Goal: Register for event/course

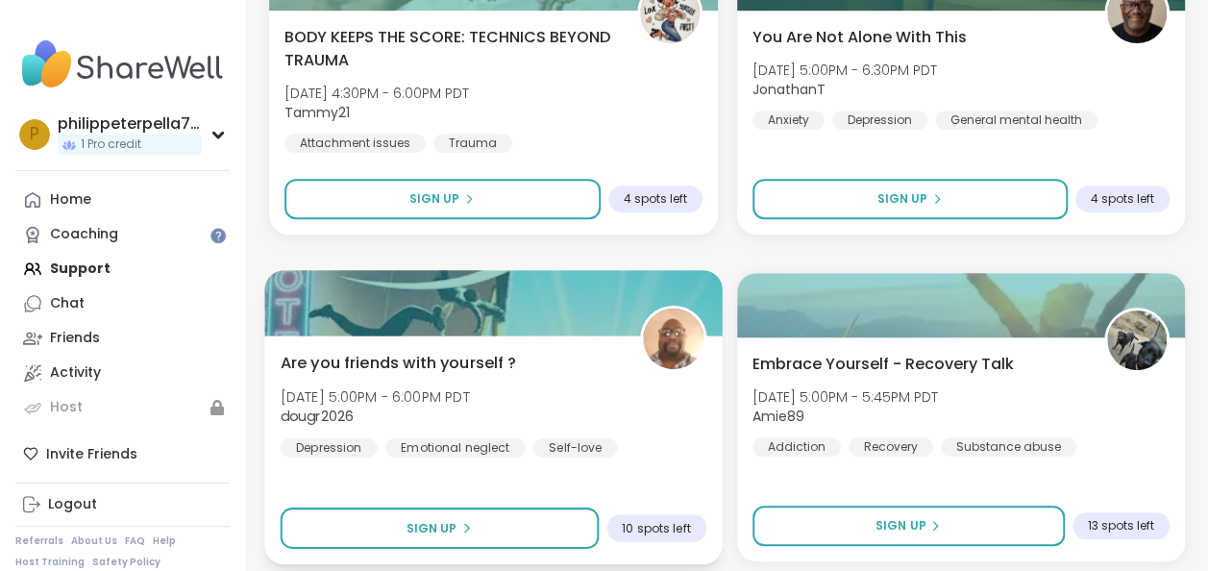
scroll to position [3940, 0]
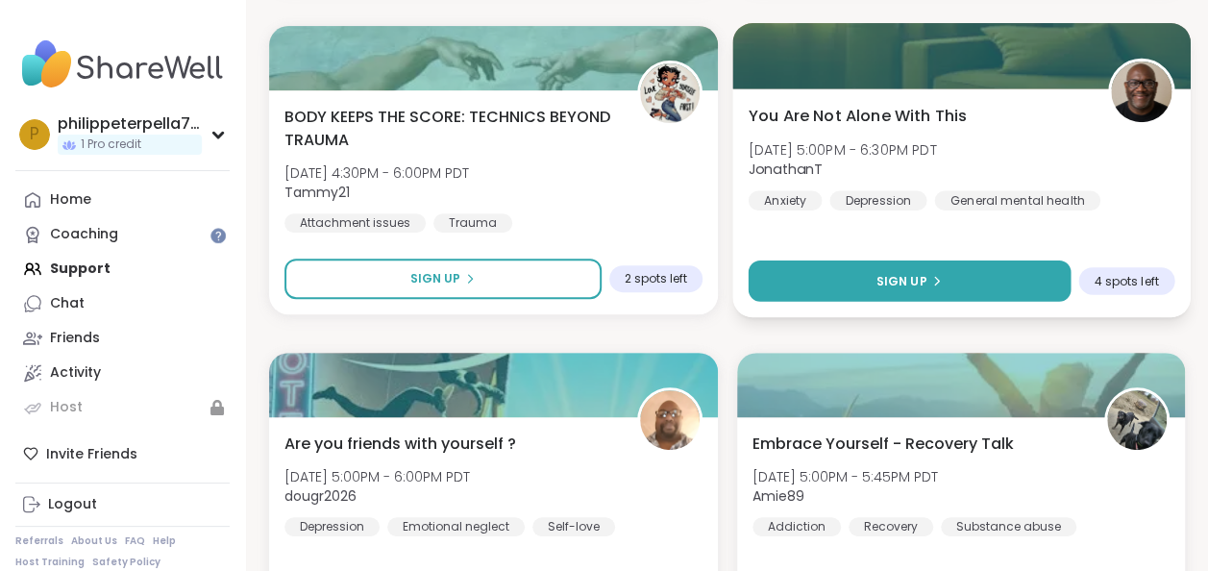
click at [895, 279] on span "Sign Up" at bounding box center [900, 280] width 51 height 17
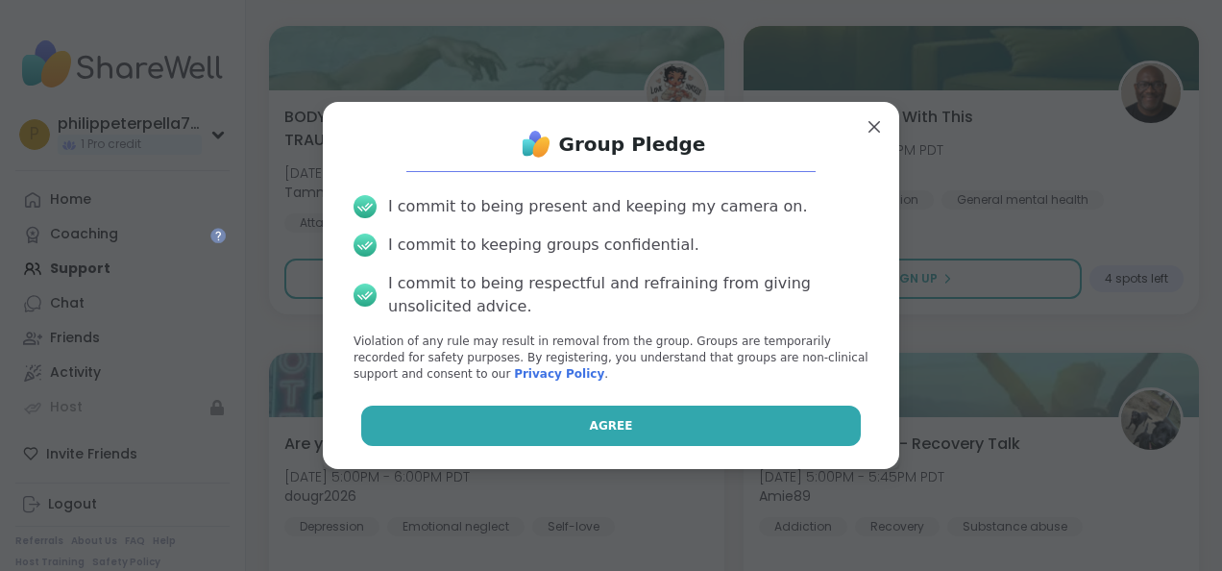
click at [600, 432] on span "Agree" at bounding box center [611, 425] width 43 height 17
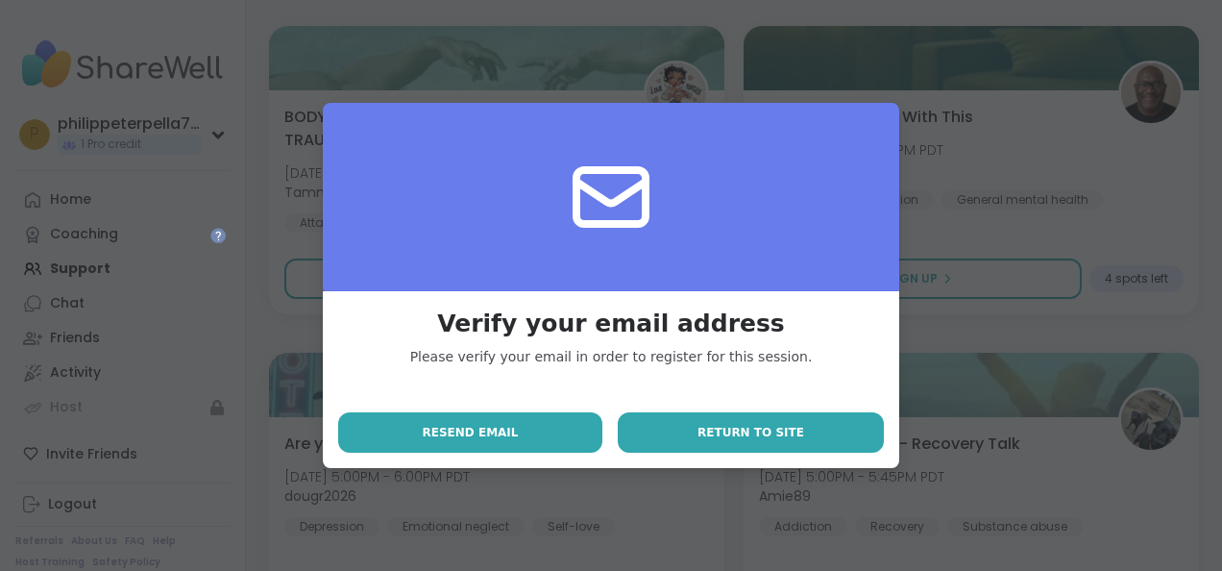
click at [719, 439] on span "Return to site" at bounding box center [751, 432] width 107 height 17
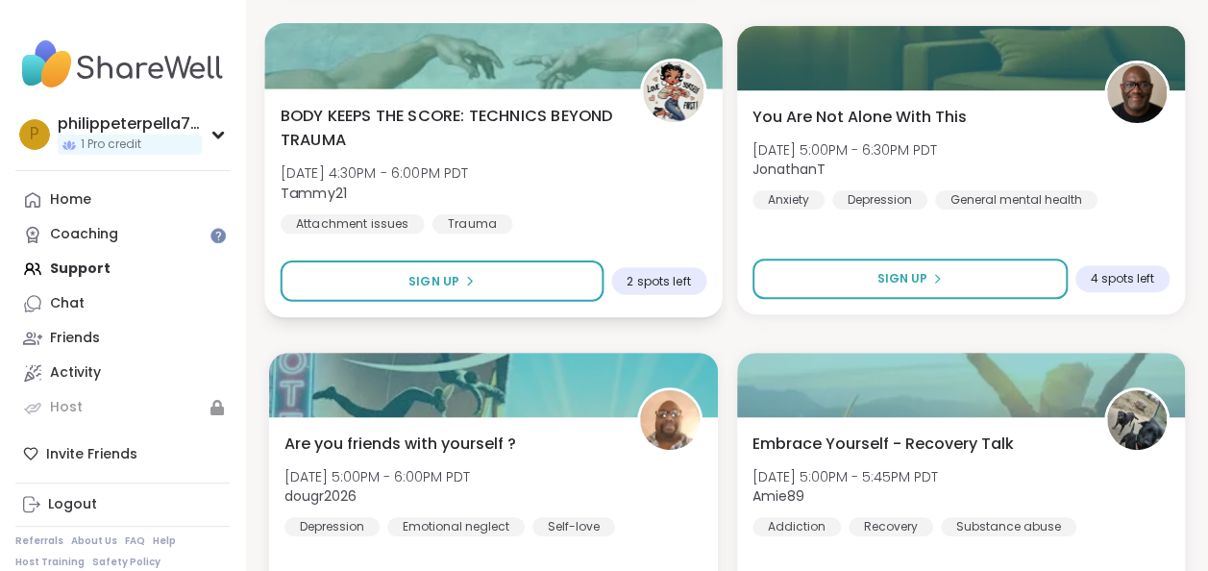
click at [698, 236] on div "BODY KEEPS THE SCORE: TECHNICS BEYOND TRAUMA [DATE] 4:30PM - 6:00PM PDT Tammy21…" at bounding box center [492, 202] width 457 height 229
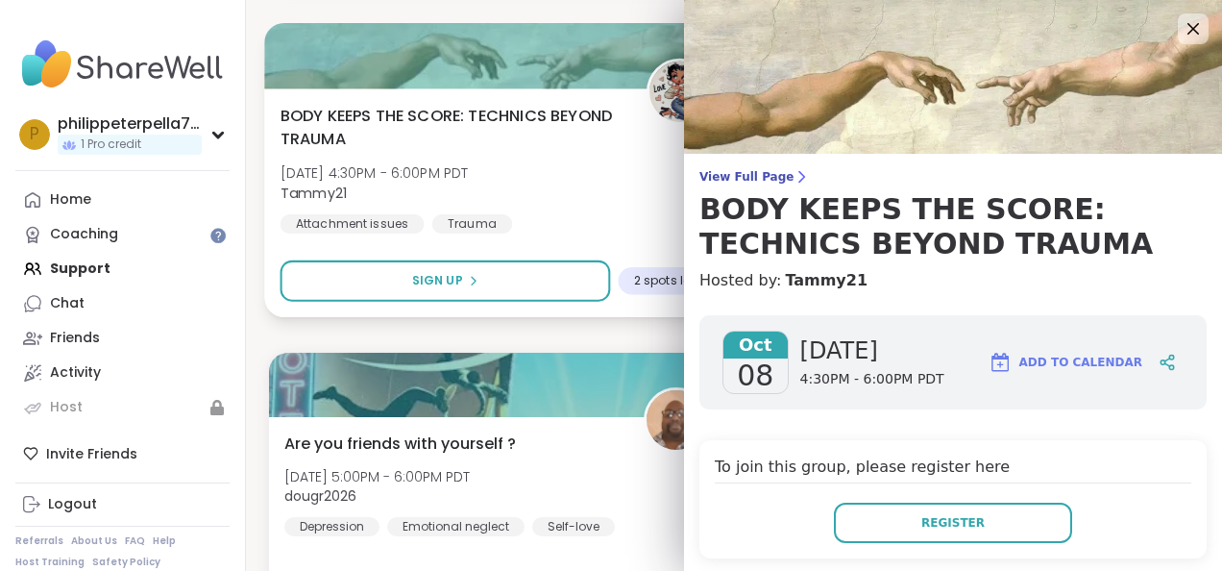
click at [614, 178] on div "BODY KEEPS THE SCORE: TECHNICS BEYOND TRAUMA [DATE] 4:30PM - 6:00PM PDT Tammy21…" at bounding box center [497, 169] width 433 height 130
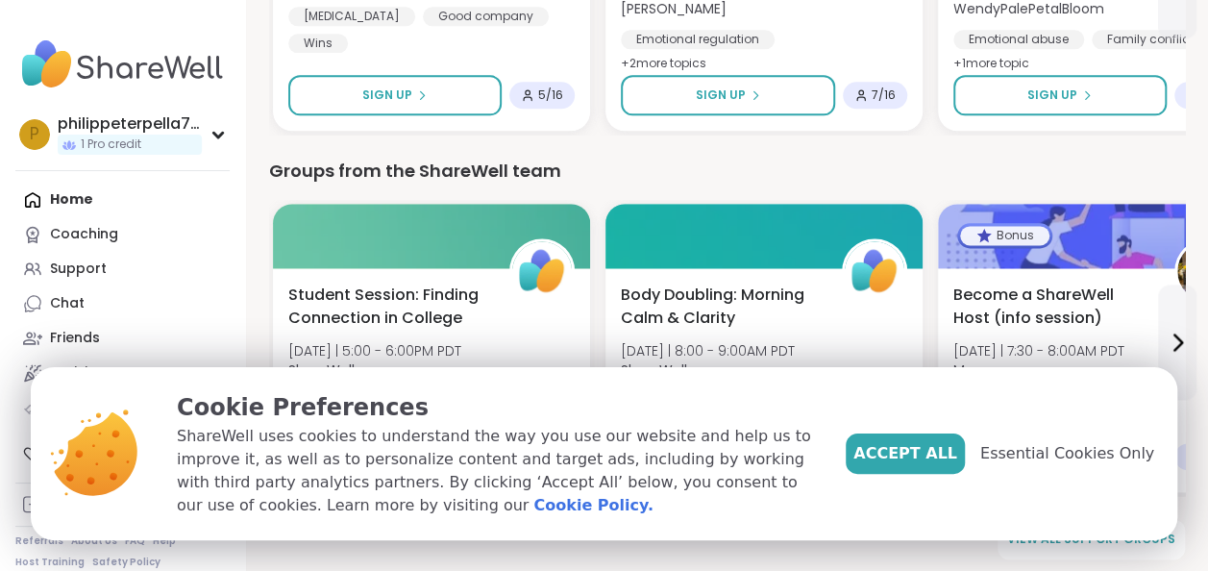
scroll to position [1141, 0]
